Goal: Task Accomplishment & Management: Manage account settings

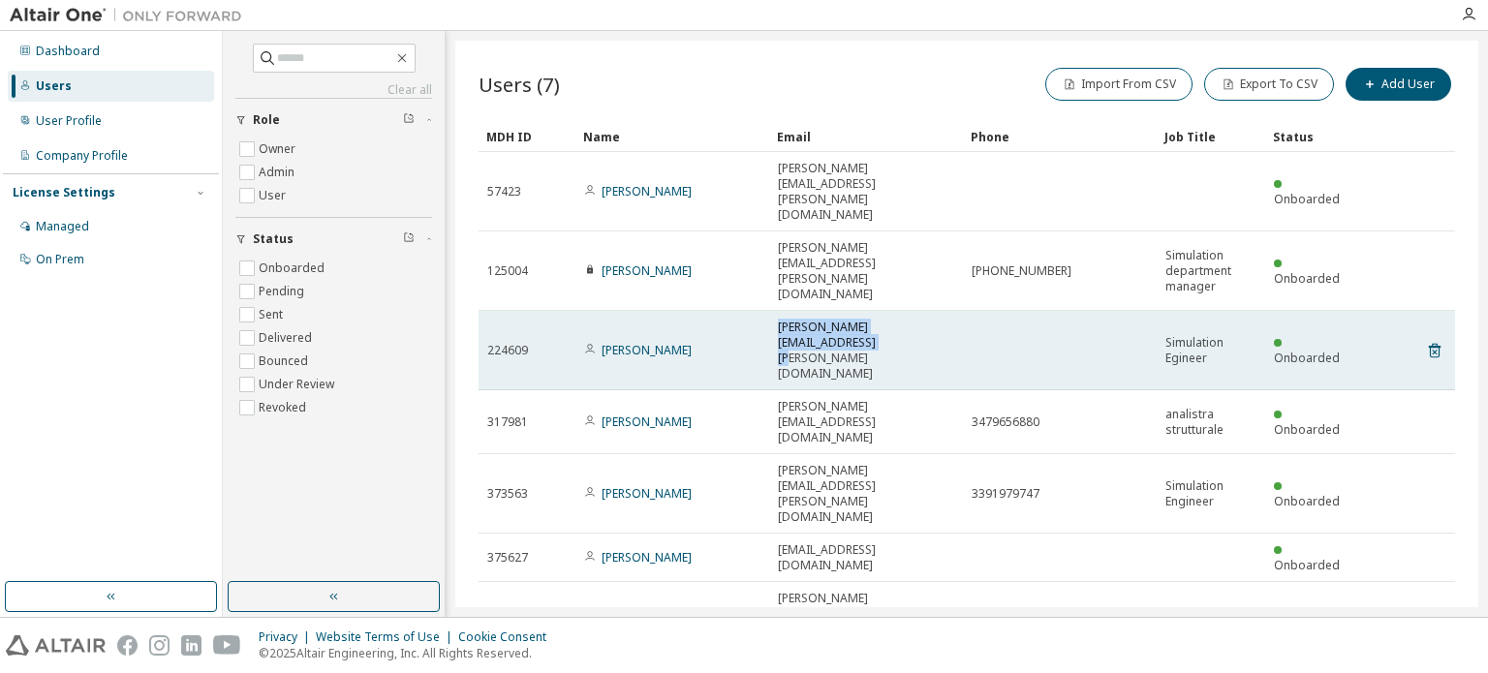
drag, startPoint x: 847, startPoint y: 281, endPoint x: 779, endPoint y: 265, distance: 70.5
click at [779, 320] on span "gabriele.dagostino@g-ushin.com" at bounding box center [866, 351] width 176 height 62
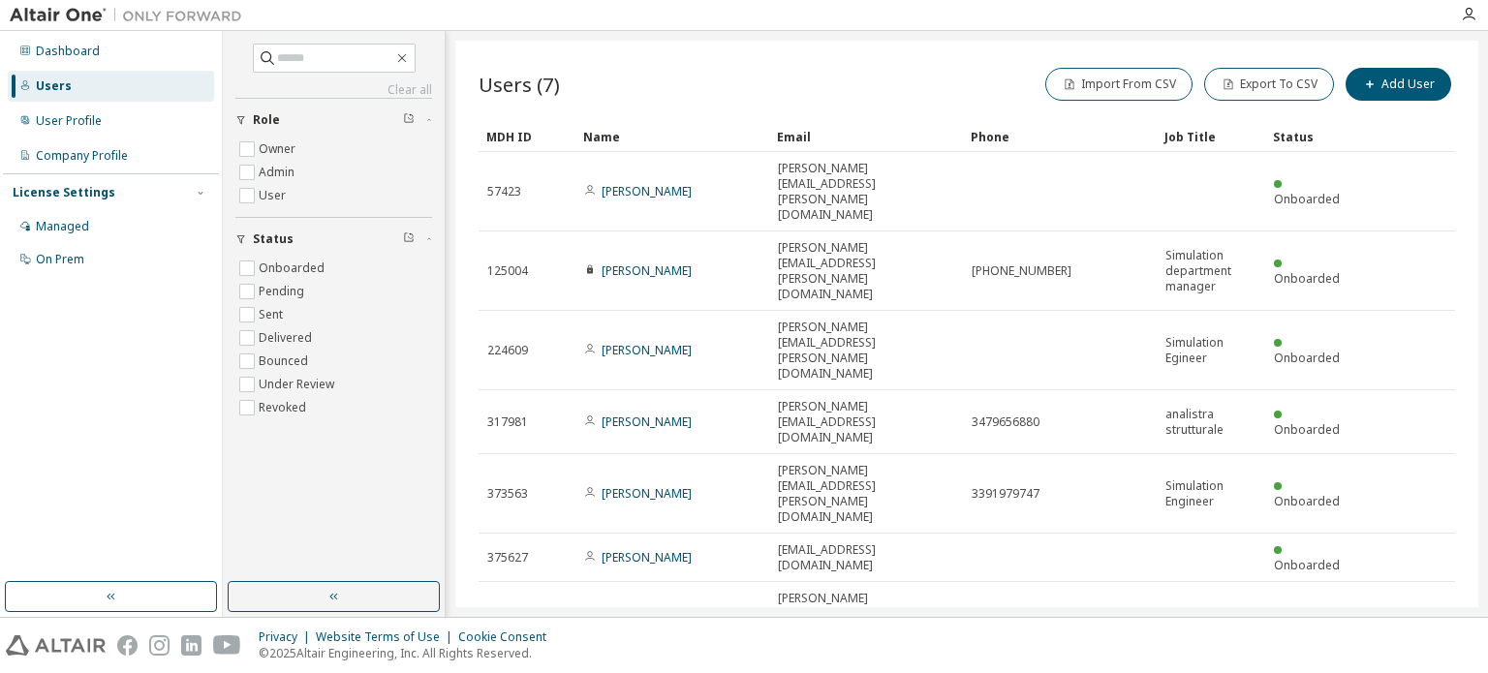
click at [778, 538] on div "Users (7) Import From CSV Export To CSV Add User Clear Load Save Save As Field …" at bounding box center [966, 324] width 1023 height 567
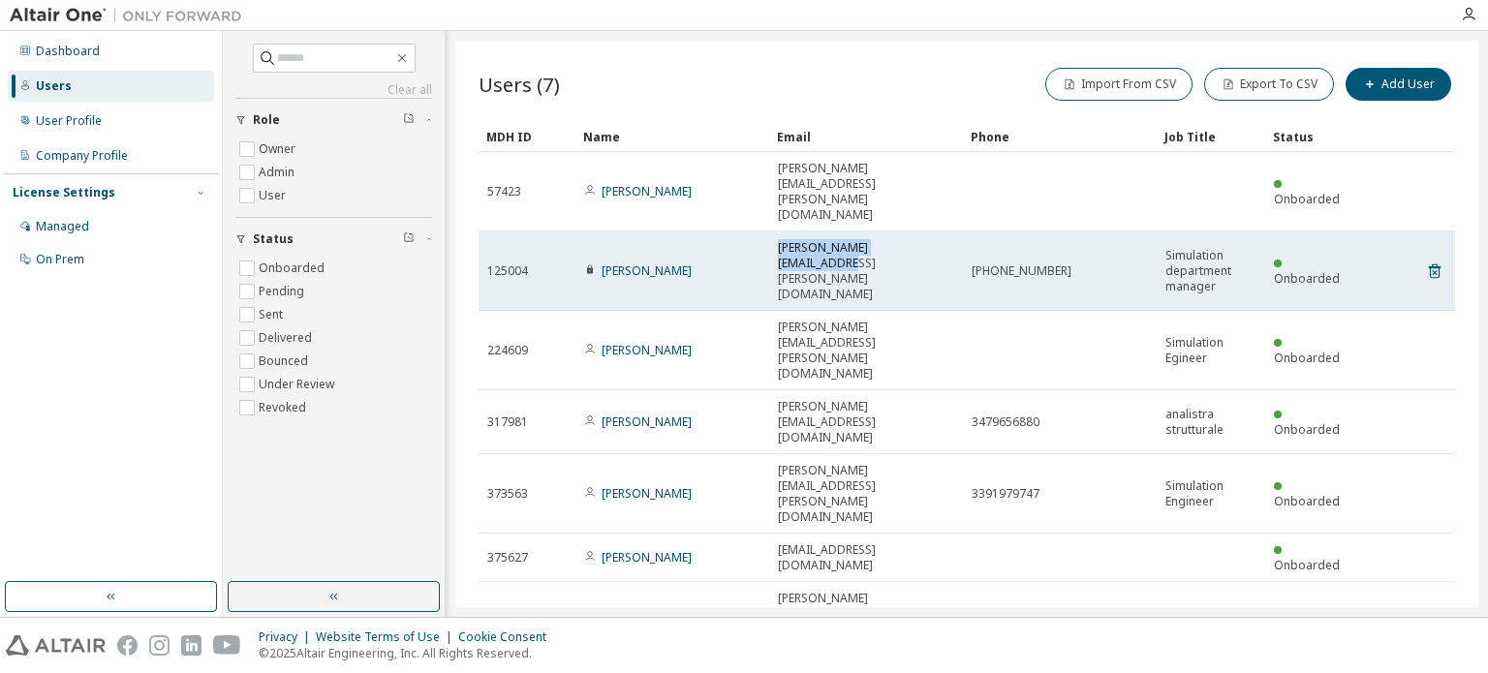
drag, startPoint x: 934, startPoint y: 219, endPoint x: 777, endPoint y: 223, distance: 157.0
click at [778, 240] on div "[PERSON_NAME][EMAIL_ADDRESS][PERSON_NAME][DOMAIN_NAME]" at bounding box center [866, 271] width 176 height 62
copy span "[PERSON_NAME][EMAIL_ADDRESS][PERSON_NAME][DOMAIN_NAME]"
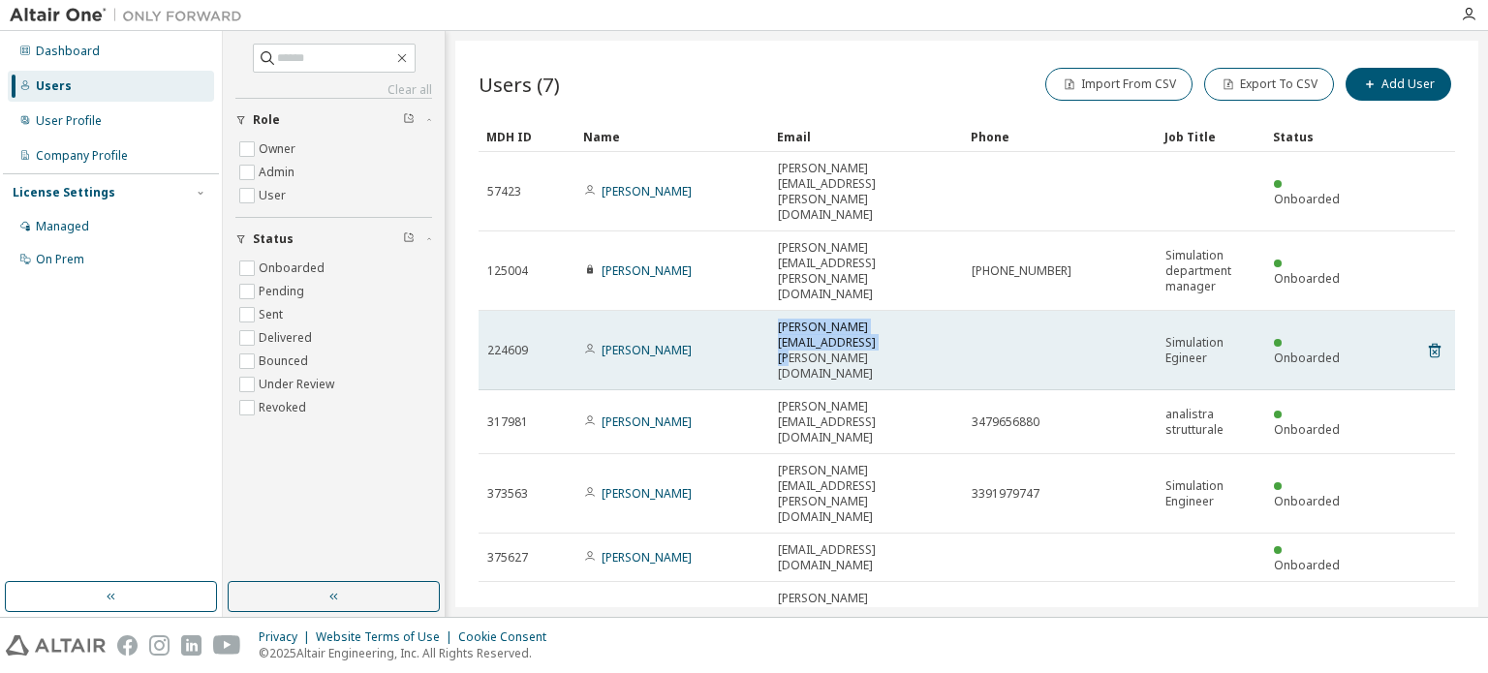
drag, startPoint x: 835, startPoint y: 280, endPoint x: 775, endPoint y: 268, distance: 61.2
click at [775, 311] on td "gabriele.dagostino@g-ushin.com" at bounding box center [866, 350] width 194 height 79
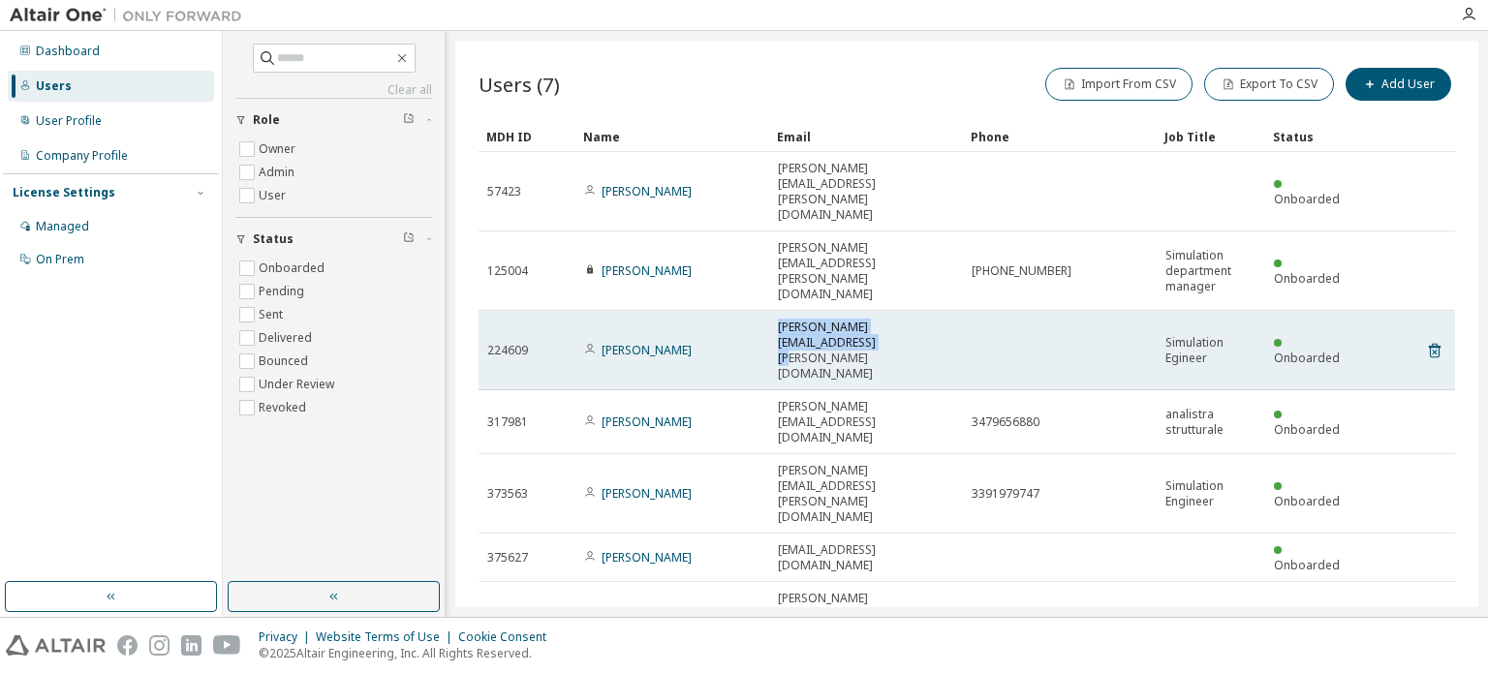
drag, startPoint x: 847, startPoint y: 286, endPoint x: 779, endPoint y: 263, distance: 71.4
click at [779, 320] on span "gabriele.dagostino@g-ushin.com" at bounding box center [866, 351] width 176 height 62
copy span "gabriele.dagostino@g-ushin.com"
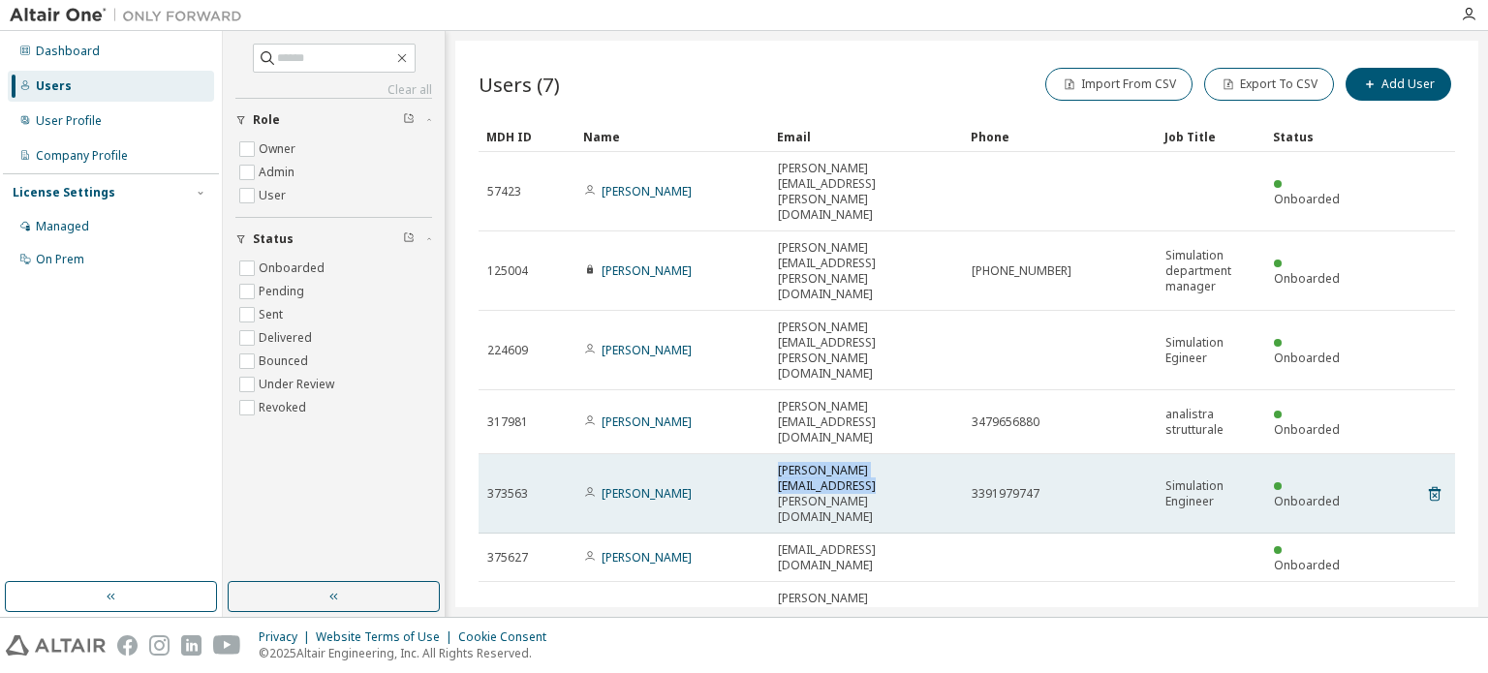
drag, startPoint x: 943, startPoint y: 371, endPoint x: 779, endPoint y: 379, distance: 164.8
click at [779, 454] on td "aurelio.saponaro@g-ushin.com" at bounding box center [866, 493] width 194 height 79
copy span "aurelio.saponaro@g-ushin.com"
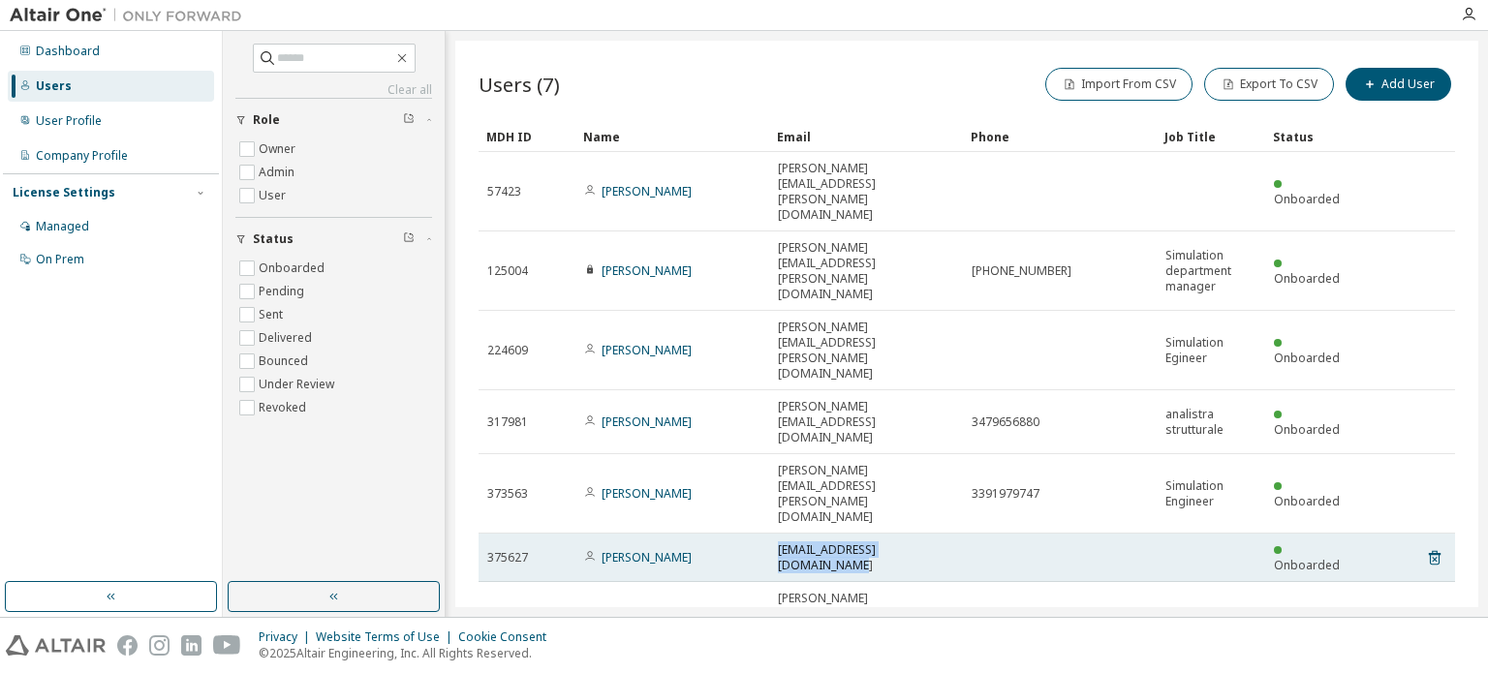
drag, startPoint x: 924, startPoint y: 411, endPoint x: 774, endPoint y: 410, distance: 150.1
click at [774, 534] on td "nicolo.granello@g-ushin.com" at bounding box center [866, 558] width 194 height 48
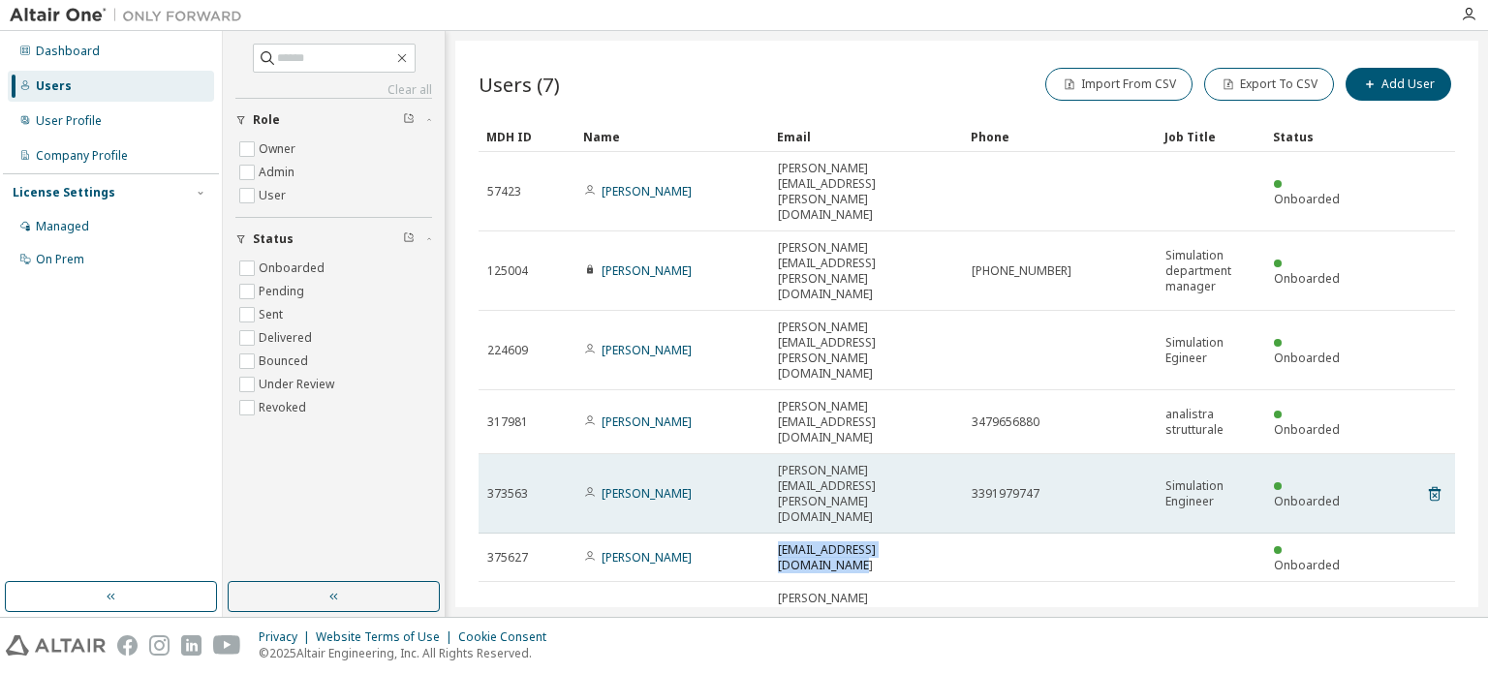
copy span "nicolo.granello@g-ushin.com"
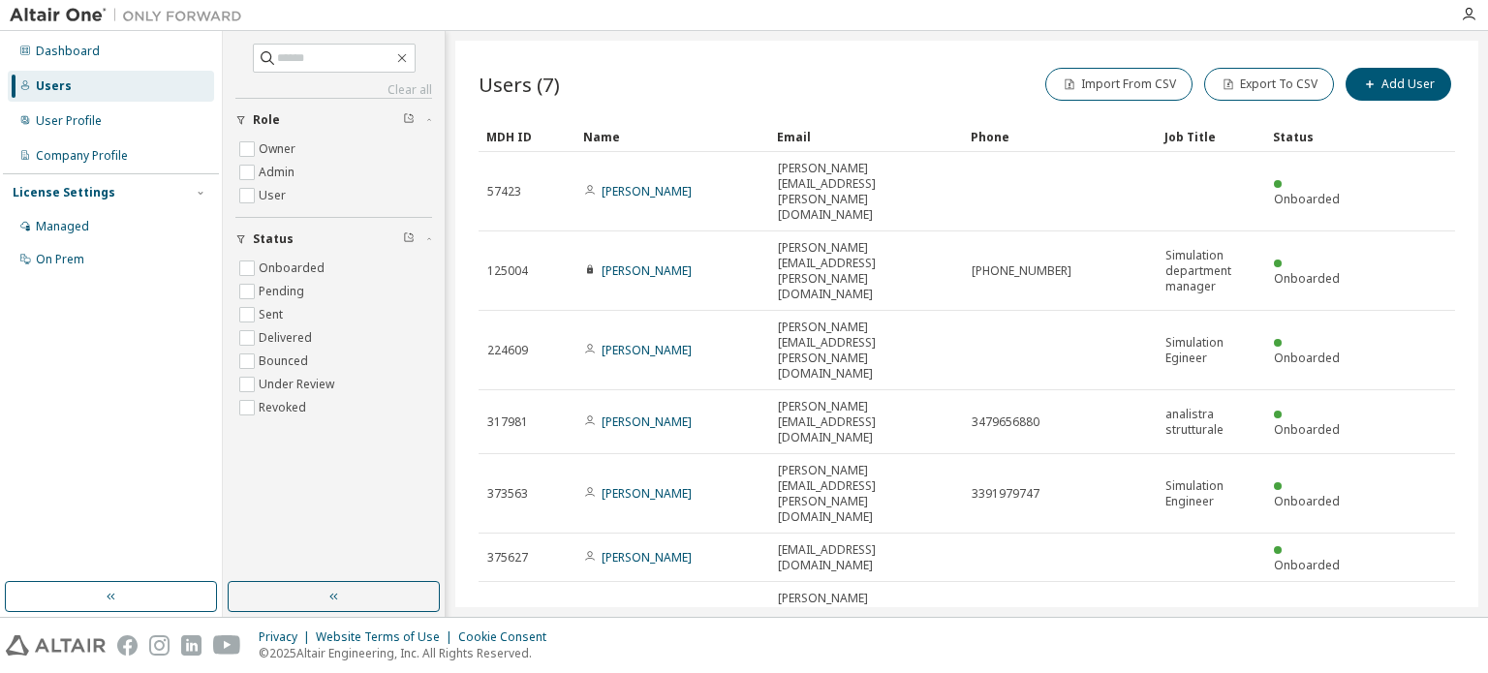
drag, startPoint x: 903, startPoint y: 544, endPoint x: 903, endPoint y: 531, distance: 13.6
click at [903, 543] on div "Users (7) Import From CSV Export To CSV Add User Clear Load Save Save As Field …" at bounding box center [966, 324] width 1023 height 567
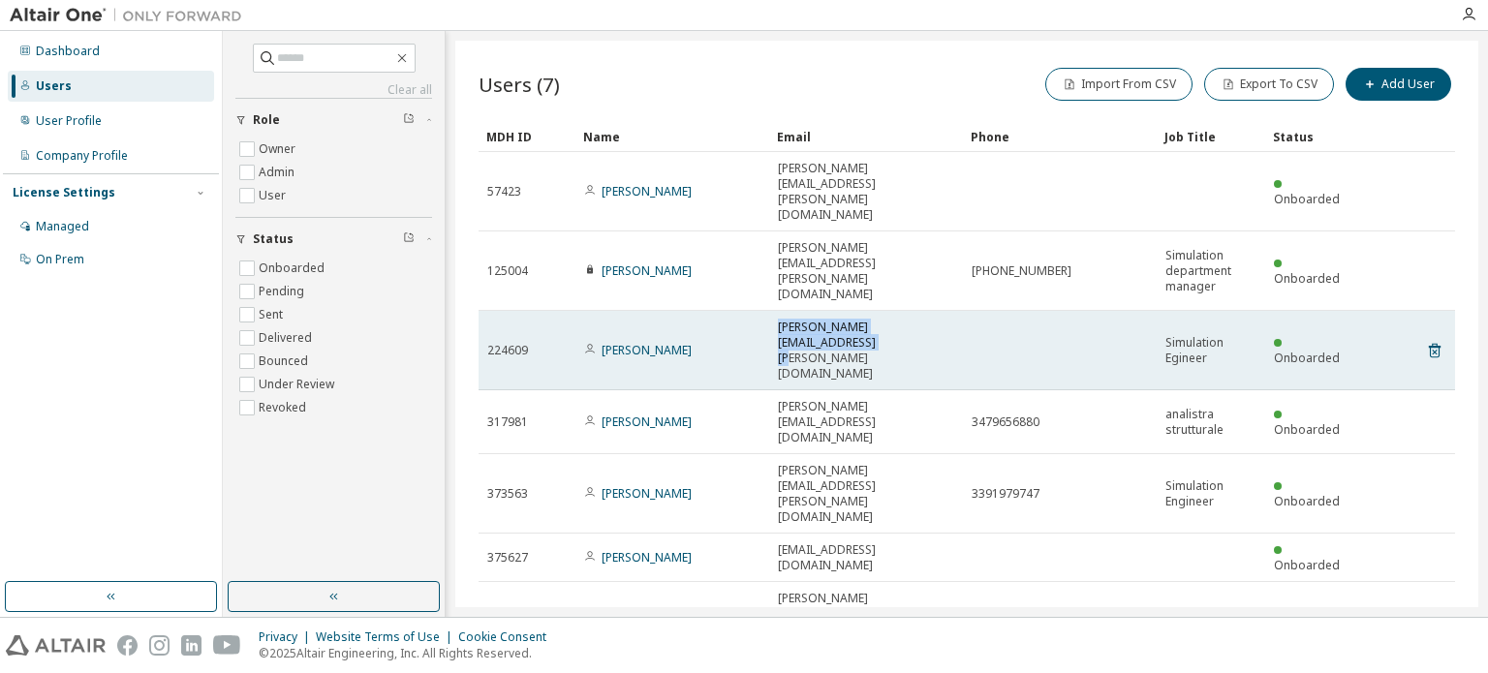
drag, startPoint x: 851, startPoint y: 285, endPoint x: 775, endPoint y: 270, distance: 77.9
click at [775, 311] on td "gabriele.dagostino@g-ushin.com" at bounding box center [866, 350] width 194 height 79
copy span "gabriele.dagostino@g-ushin.com"
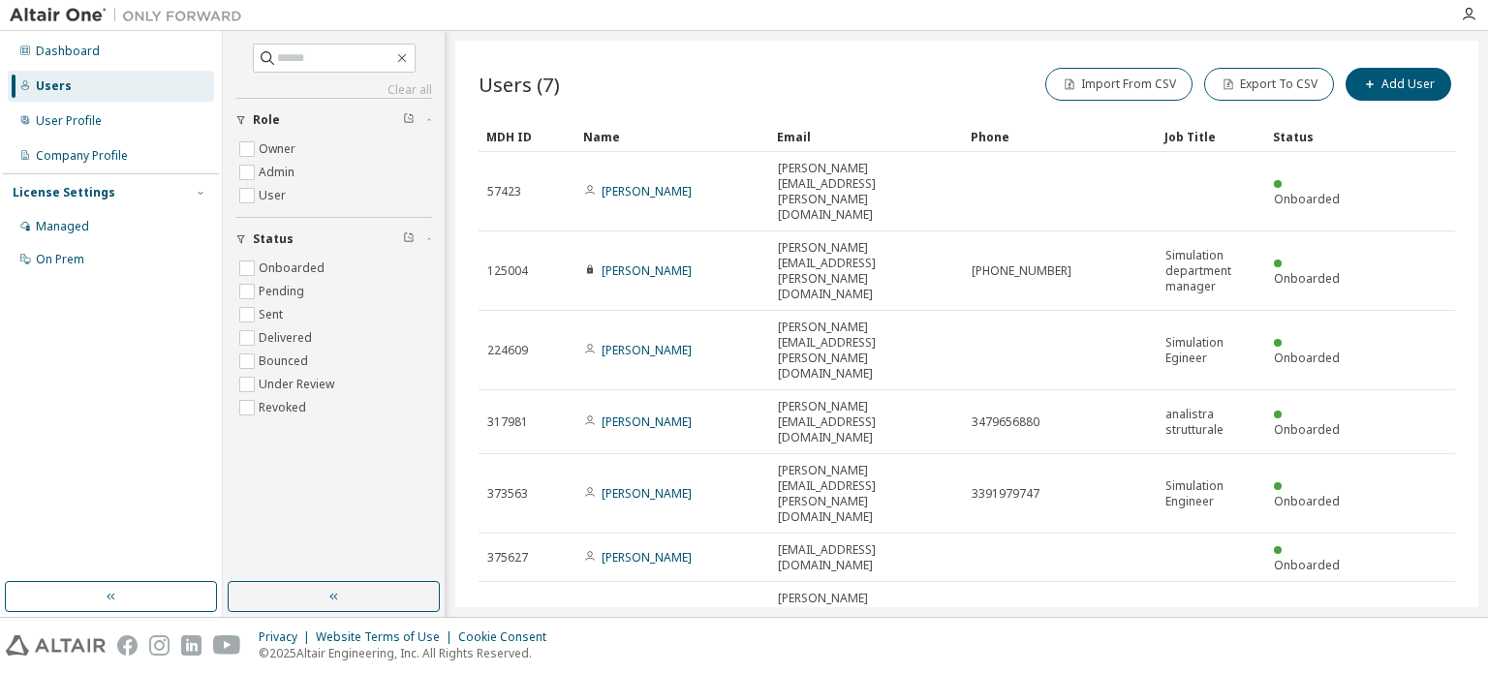
click at [916, 526] on div "Users (7) Import From CSV Export To CSV Add User Clear Load Save Save As Field …" at bounding box center [966, 324] width 1023 height 567
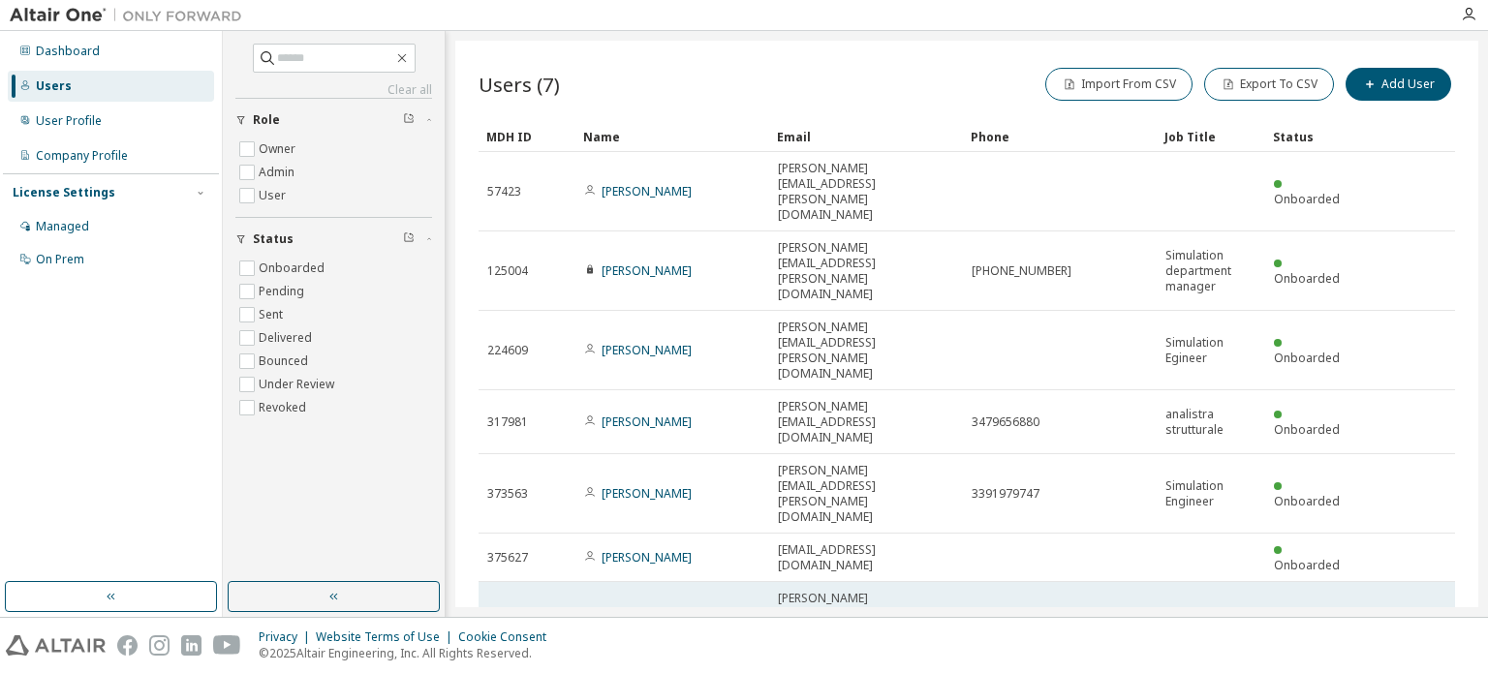
click at [1435, 610] on icon at bounding box center [1434, 621] width 17 height 23
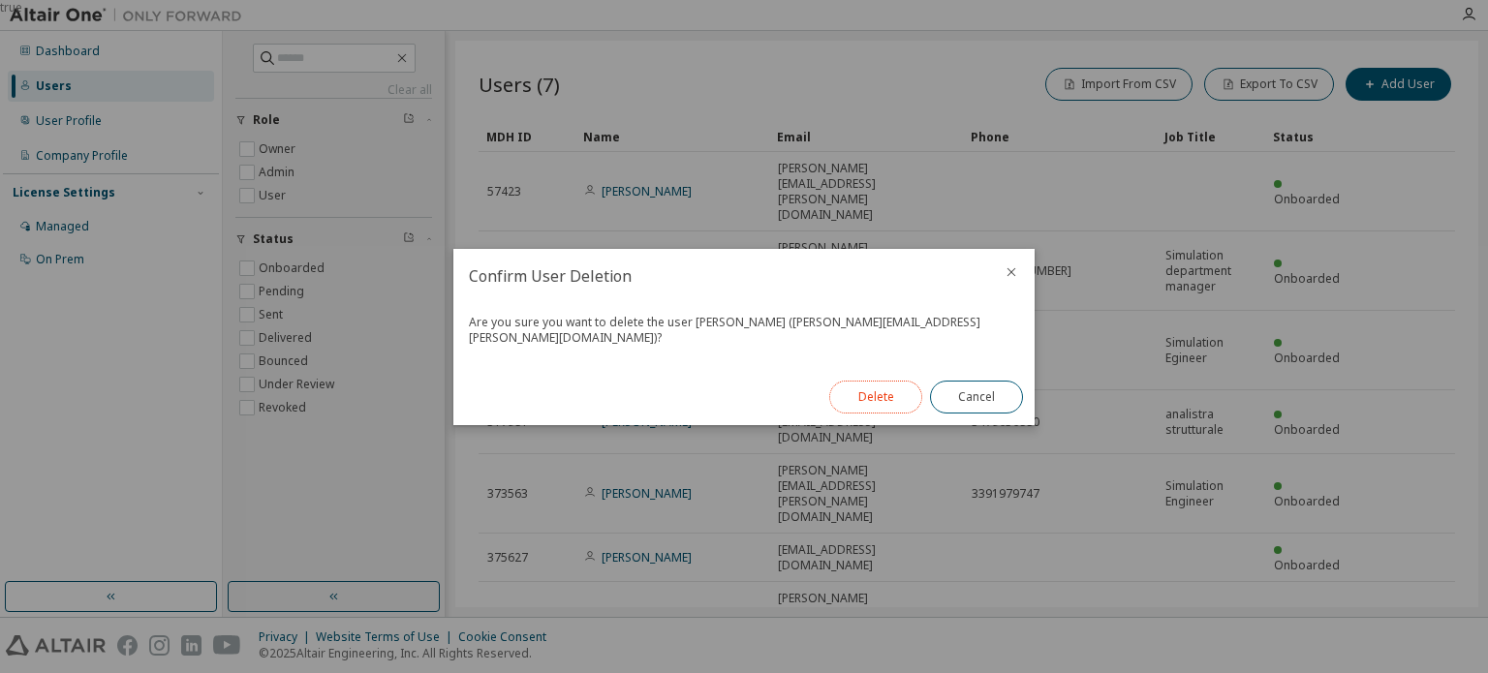
click at [881, 399] on button "Delete" at bounding box center [875, 397] width 93 height 33
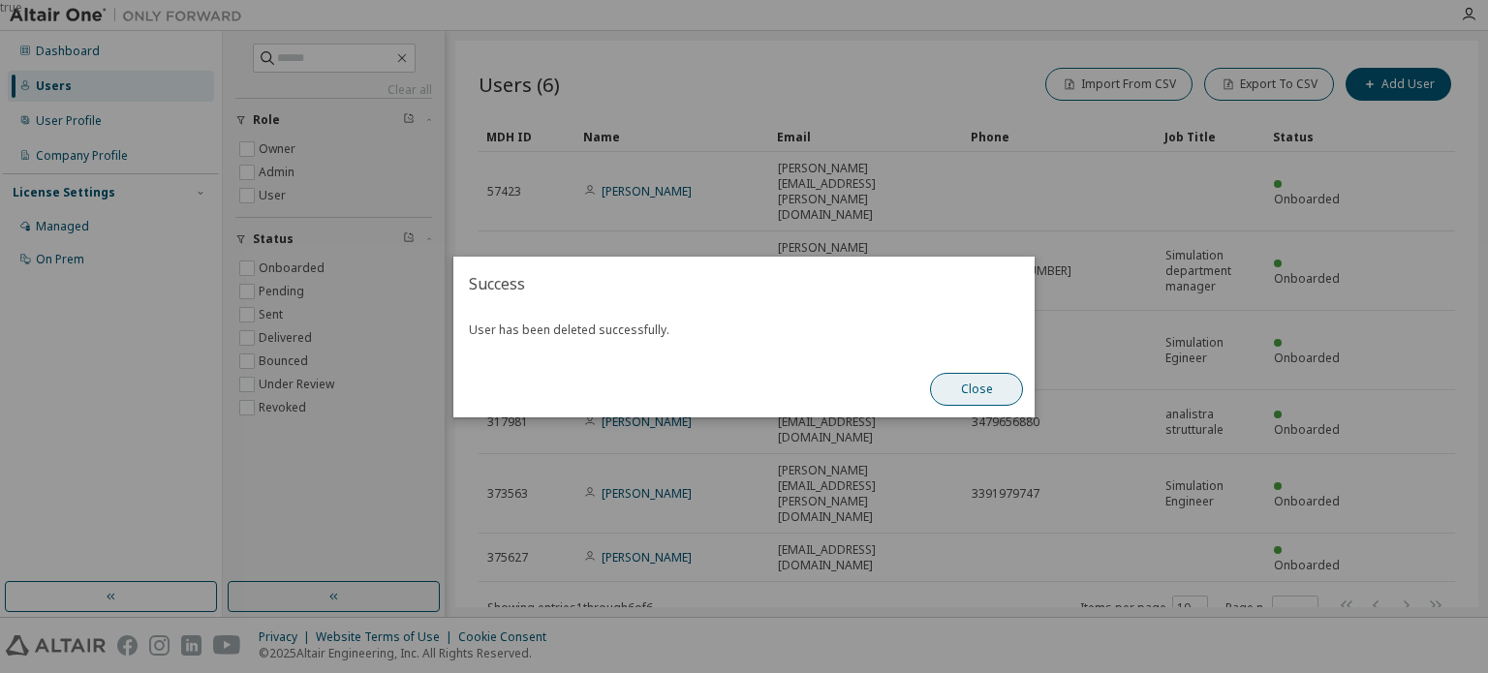
click at [955, 396] on button "Close" at bounding box center [976, 389] width 93 height 33
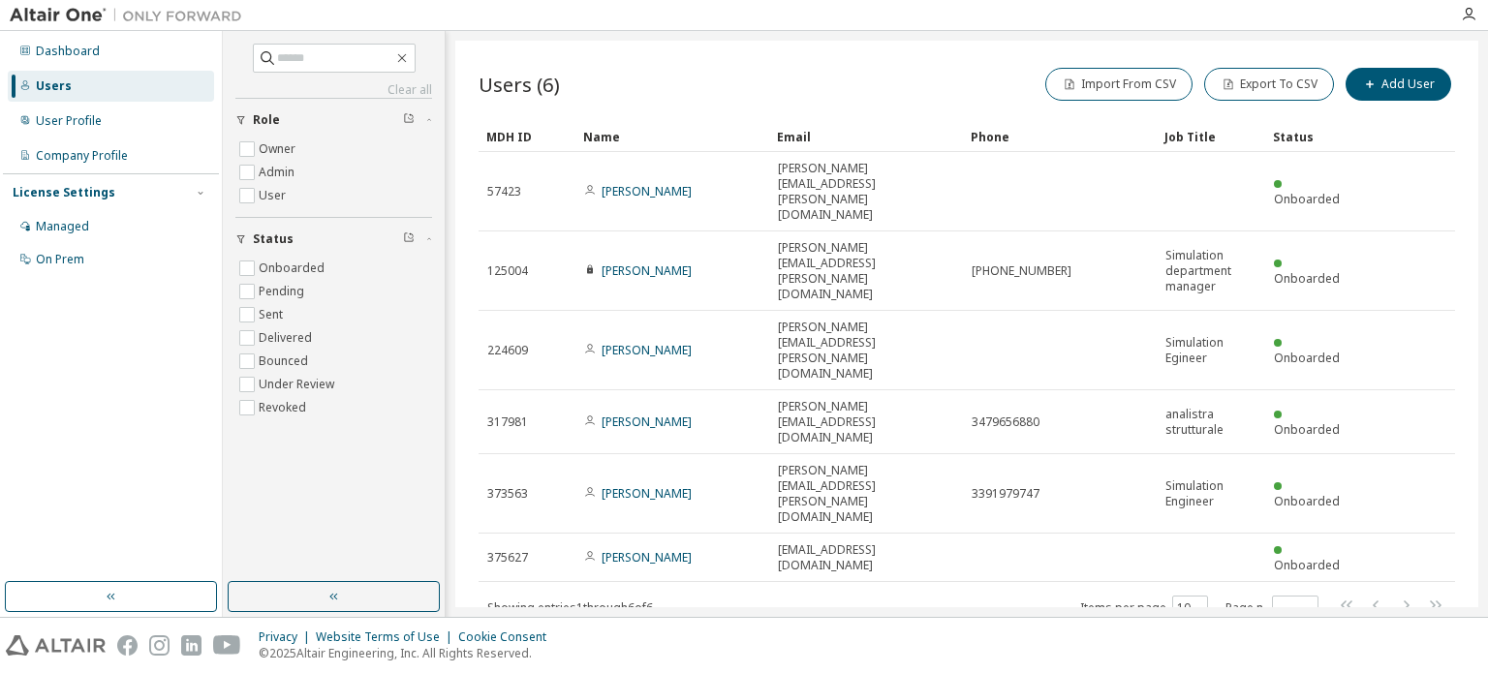
click at [862, 533] on div "Users (6) Import From CSV Export To CSV Add User Clear Load Save Save As Field …" at bounding box center [966, 324] width 1023 height 567
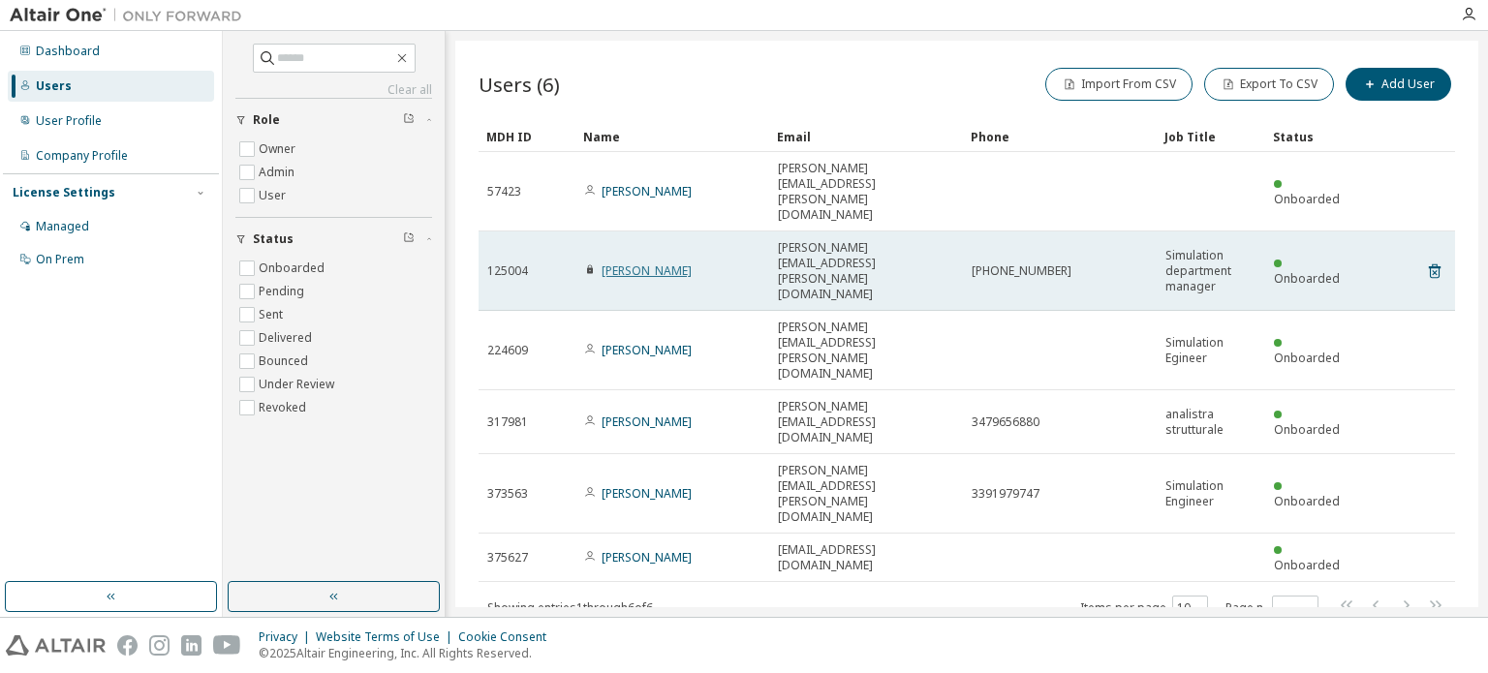
click at [652, 262] on link "[PERSON_NAME]" at bounding box center [646, 270] width 90 height 16
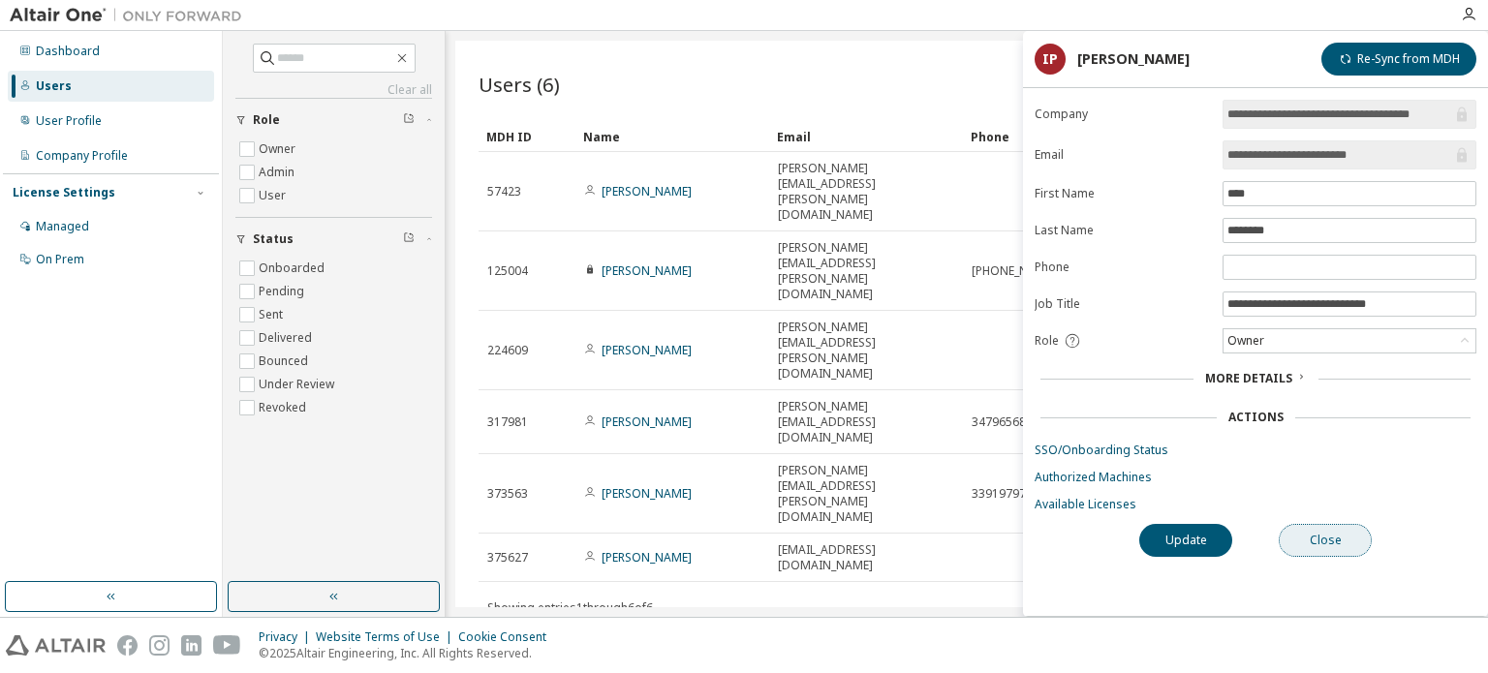
click at [1313, 532] on button "Close" at bounding box center [1324, 540] width 93 height 33
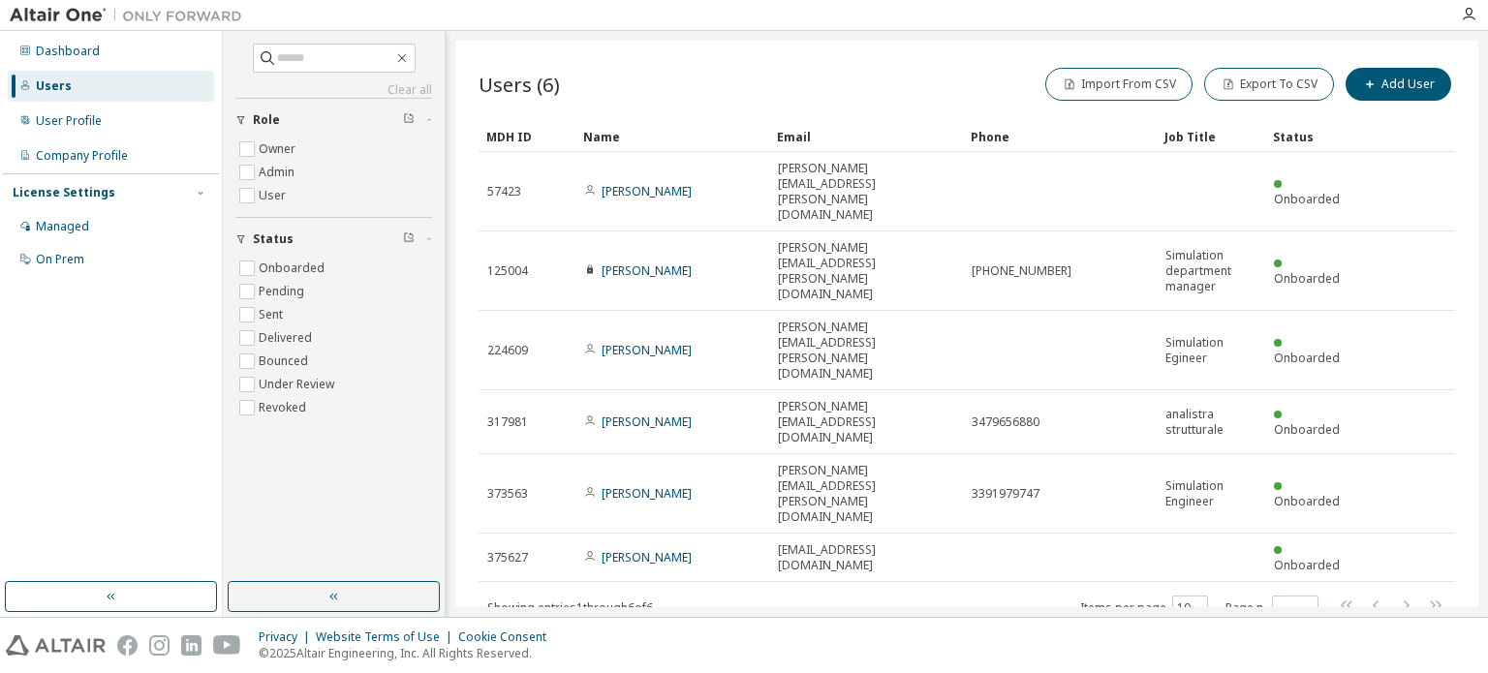
click at [852, 541] on div "Users (6) Import From CSV Export To CSV Add User Clear Load Save Save As Field …" at bounding box center [966, 324] width 1023 height 567
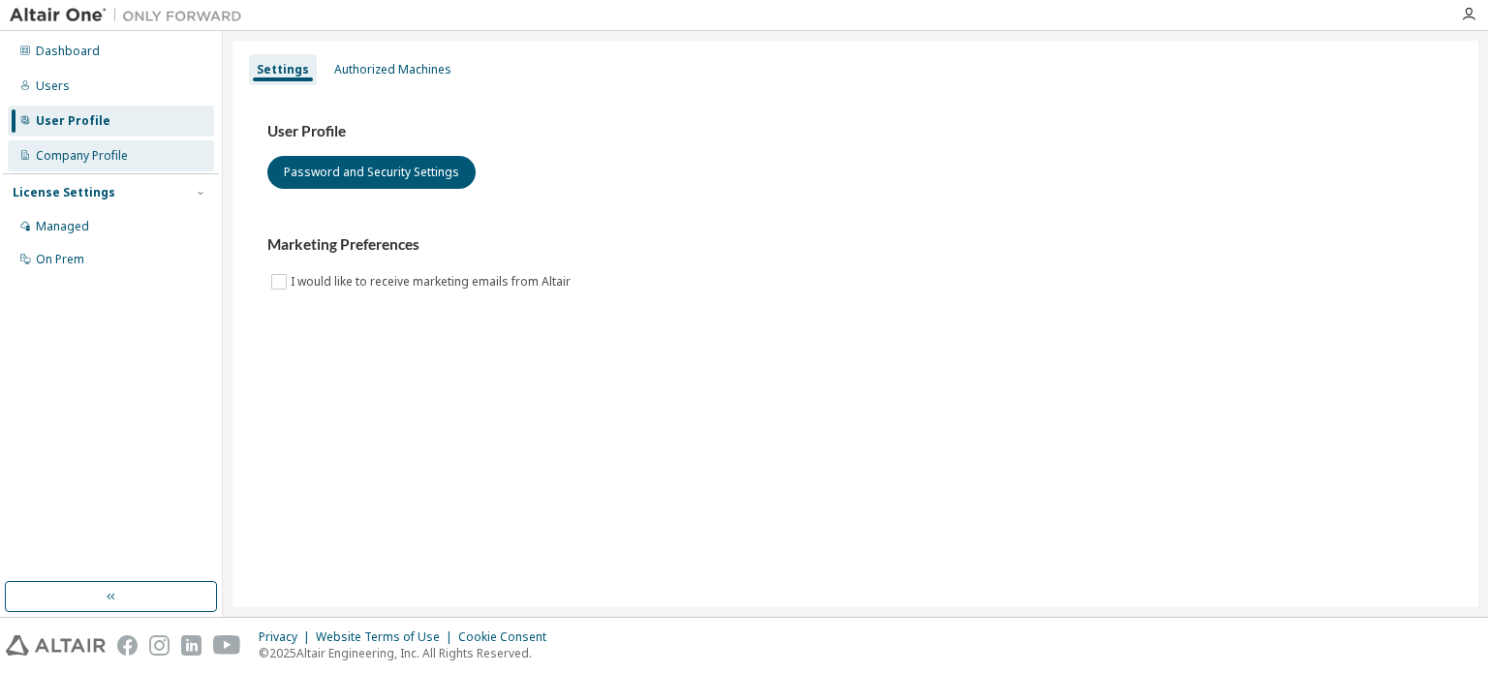
click at [124, 158] on div "Company Profile" at bounding box center [82, 155] width 92 height 15
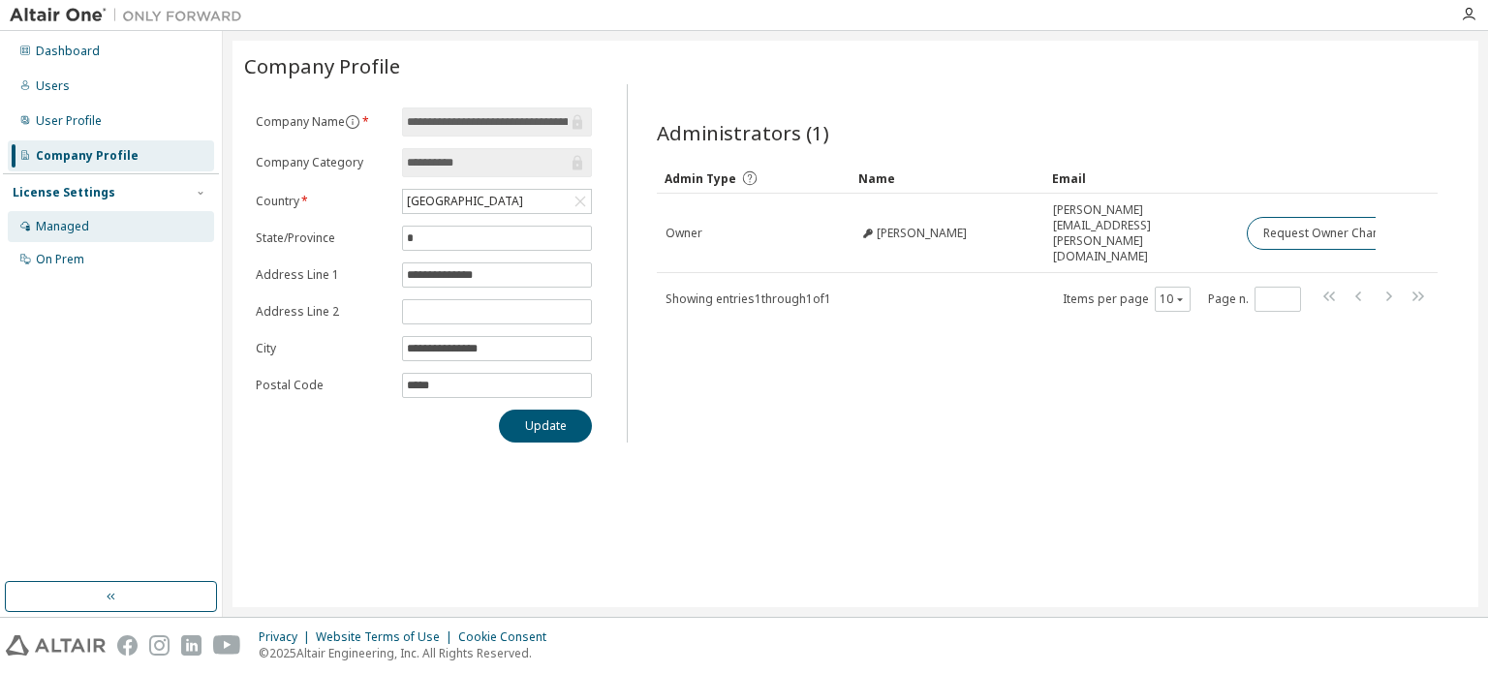
click at [87, 228] on div "Managed" at bounding box center [111, 226] width 206 height 31
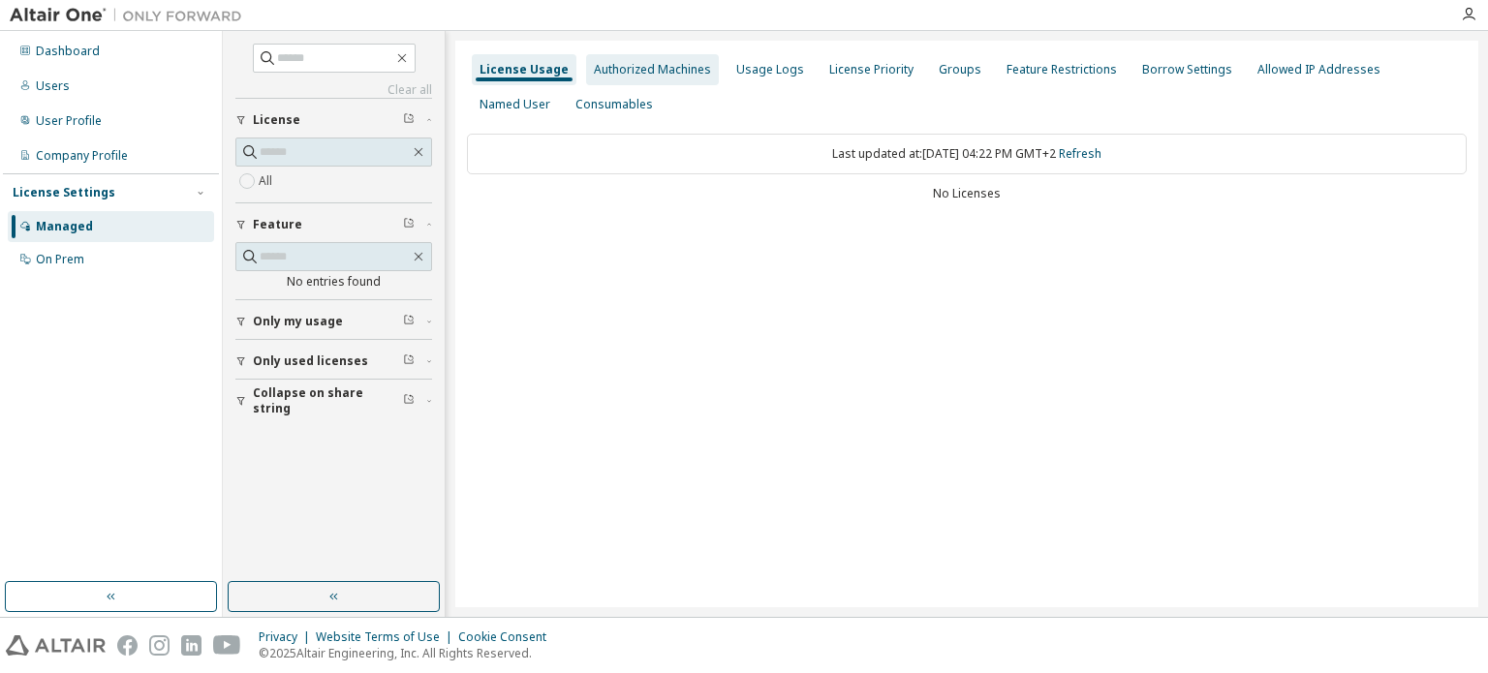
click at [659, 77] on div "Authorized Machines" at bounding box center [652, 69] width 117 height 15
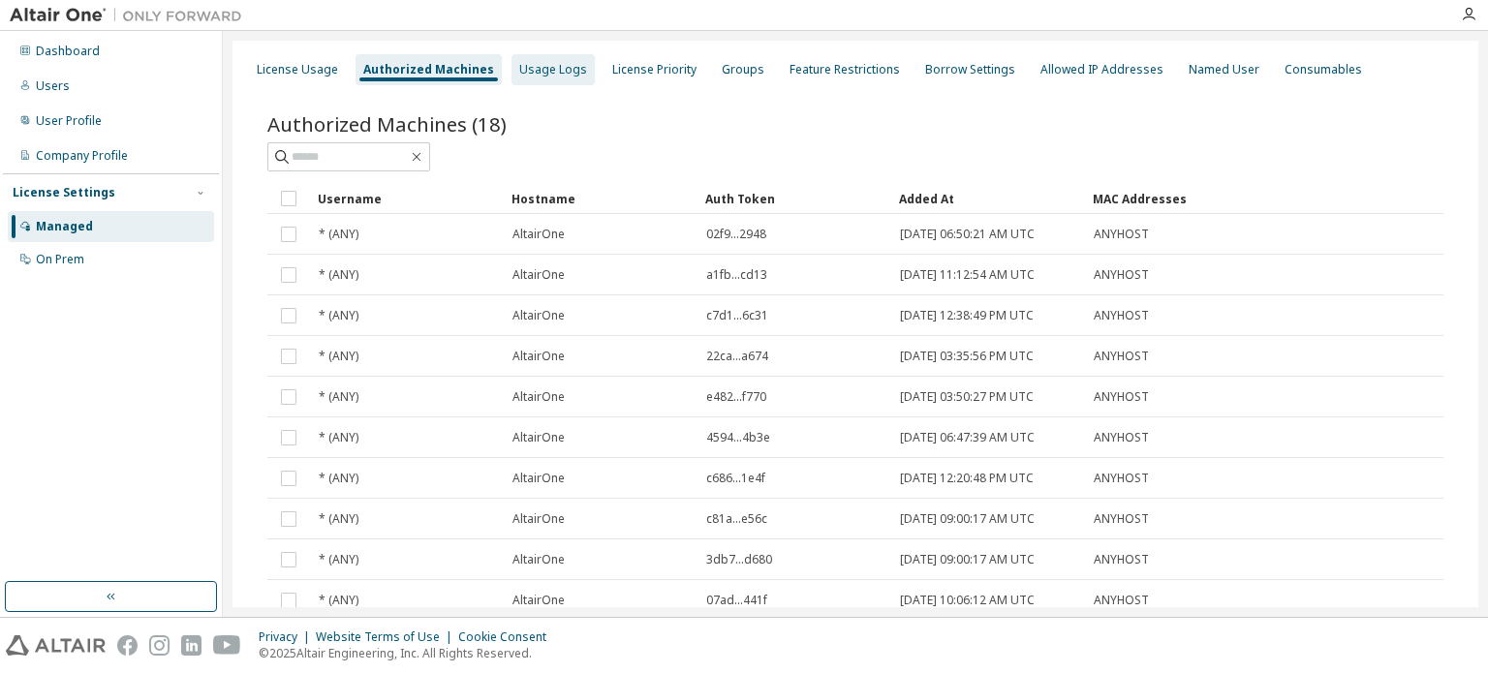
click at [558, 72] on div "Usage Logs" at bounding box center [553, 69] width 68 height 15
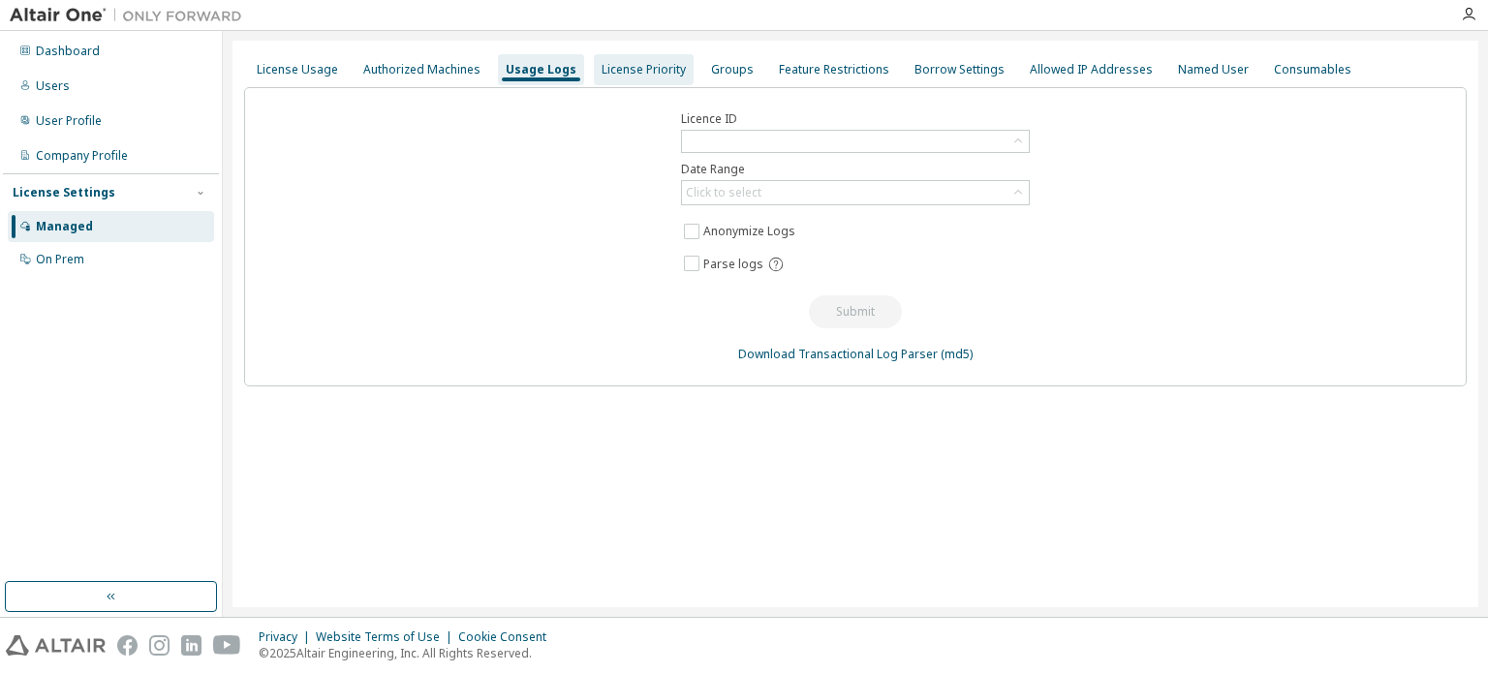
click at [616, 70] on div "License Priority" at bounding box center [643, 69] width 84 height 15
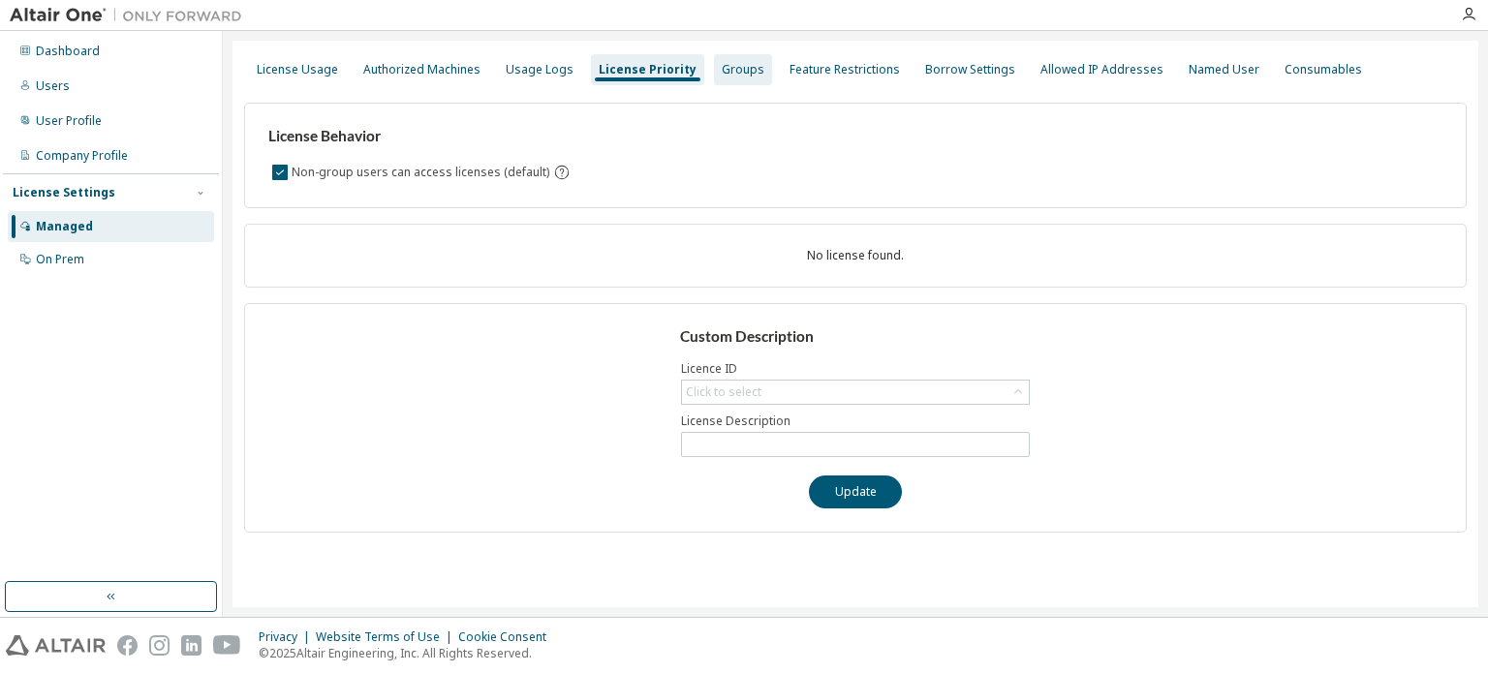
click at [730, 73] on div "Groups" at bounding box center [743, 69] width 43 height 15
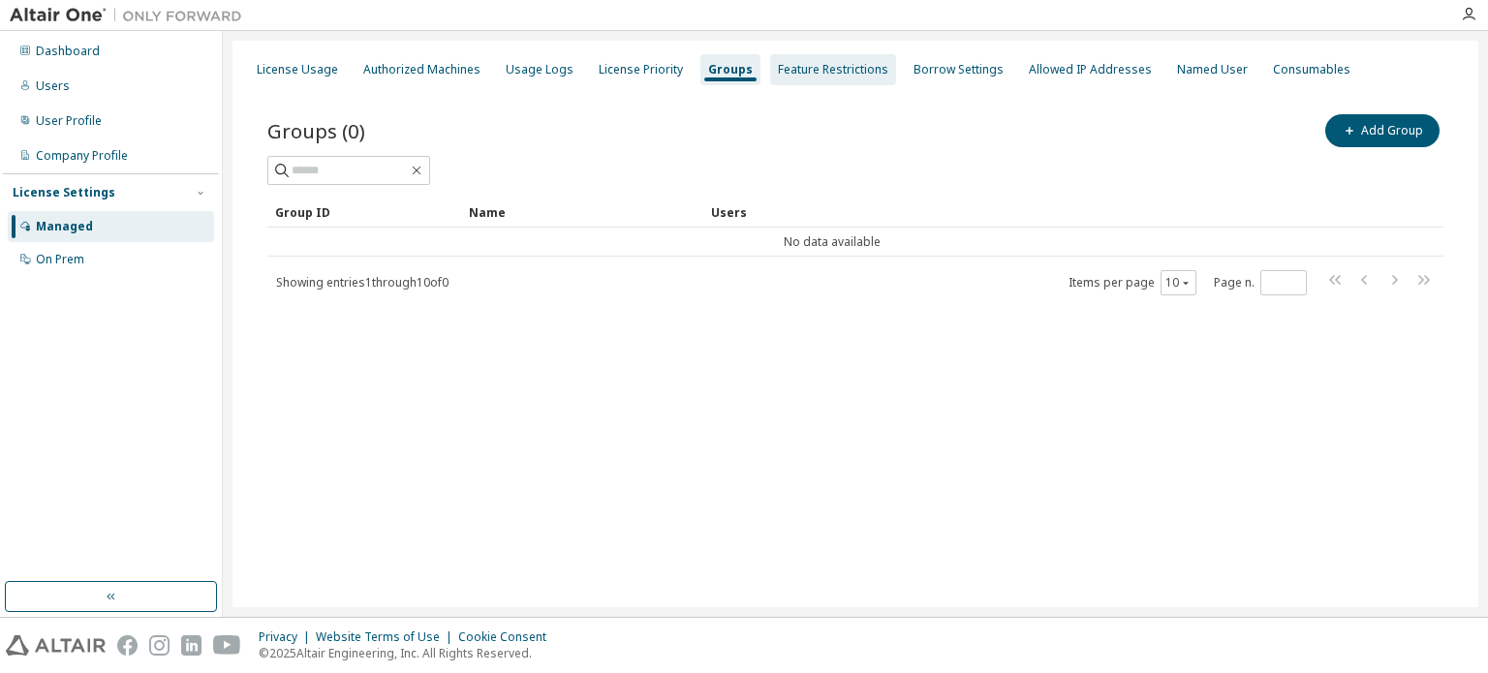
click at [798, 70] on div "Feature Restrictions" at bounding box center [833, 69] width 110 height 15
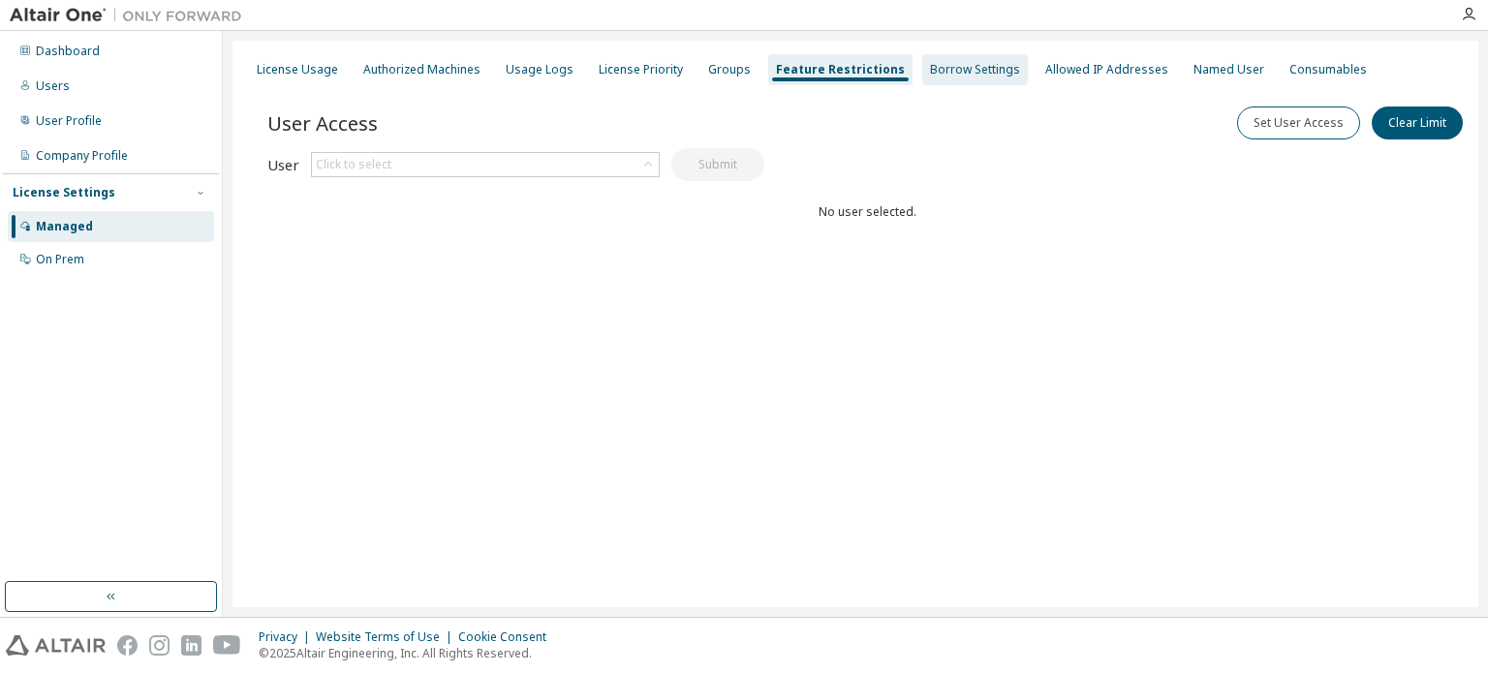
click at [980, 69] on div "Borrow Settings" at bounding box center [975, 69] width 90 height 15
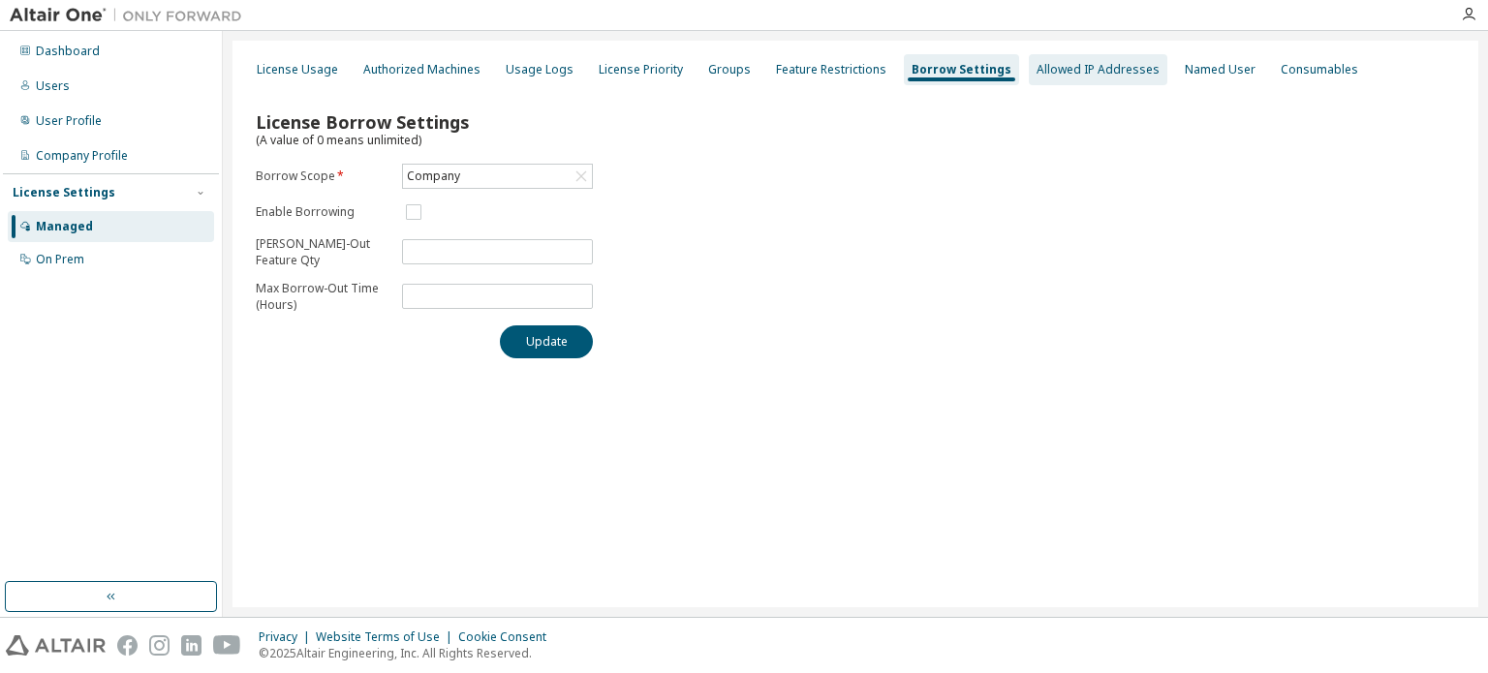
click at [1046, 78] on div "Allowed IP Addresses" at bounding box center [1098, 69] width 139 height 31
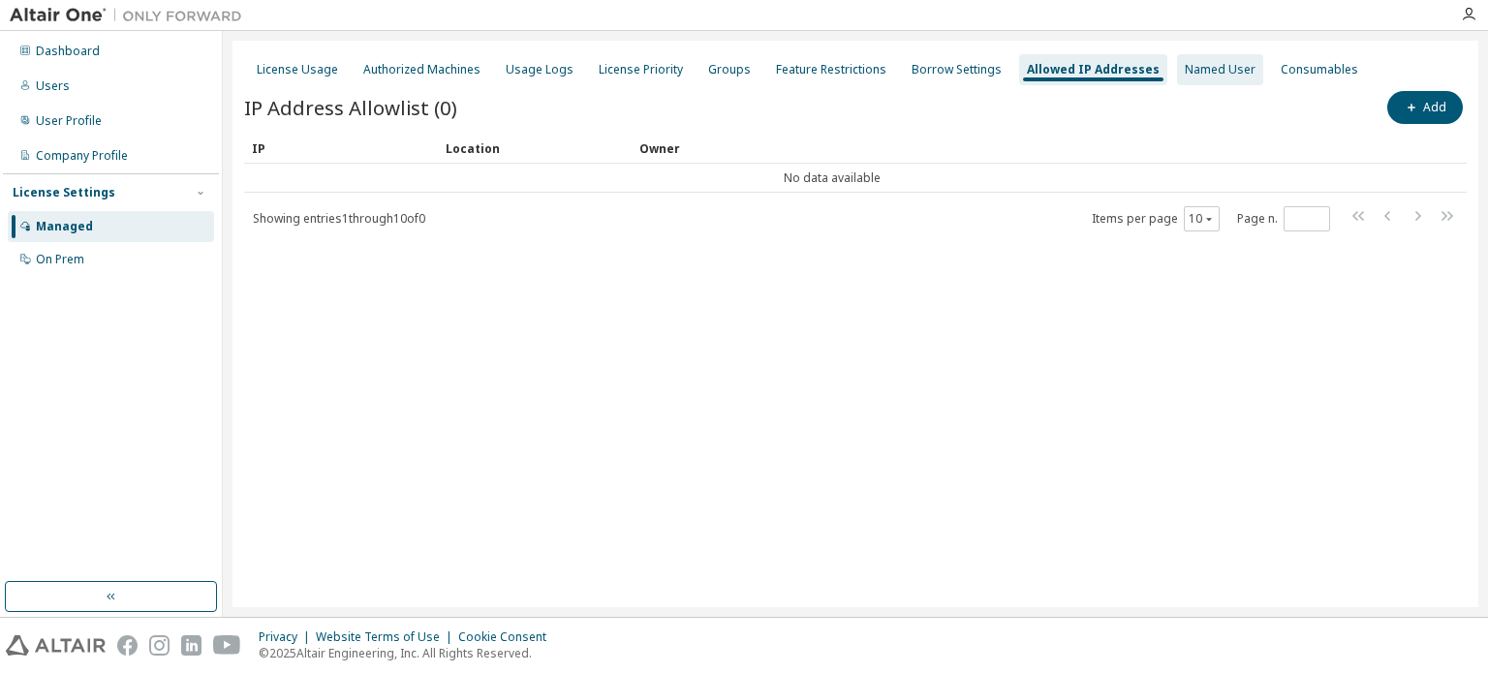
click at [1185, 70] on div "Named User" at bounding box center [1220, 69] width 71 height 15
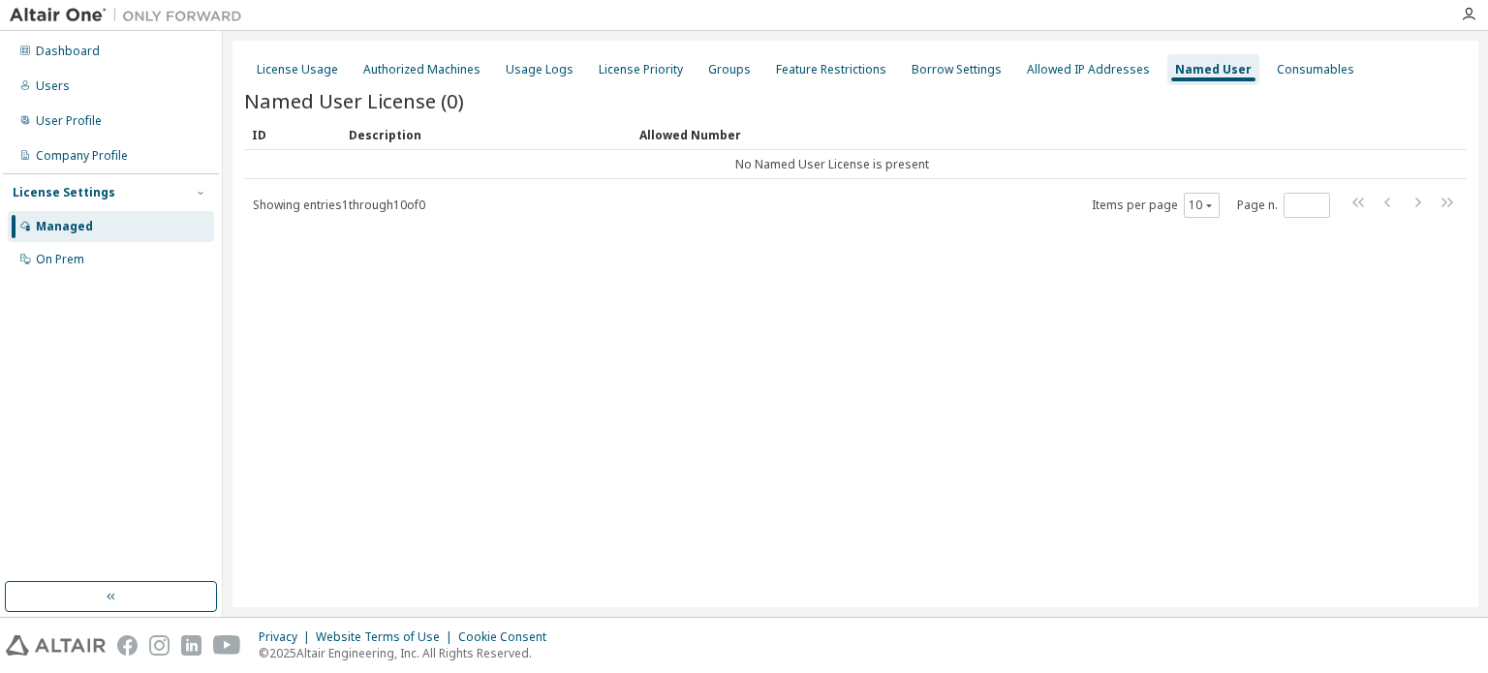
click at [1358, 80] on div "License Usage Authorized Machines Usage Logs License Priority Groups Feature Re…" at bounding box center [855, 69] width 1222 height 35
click at [696, 386] on div "License Usage Authorized Machines Usage Logs License Priority Groups Feature Re…" at bounding box center [855, 324] width 1246 height 567
